Goal: Task Accomplishment & Management: Use online tool/utility

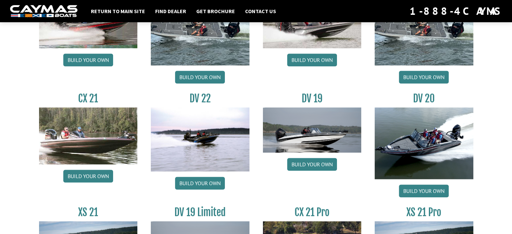
scroll to position [756, 0]
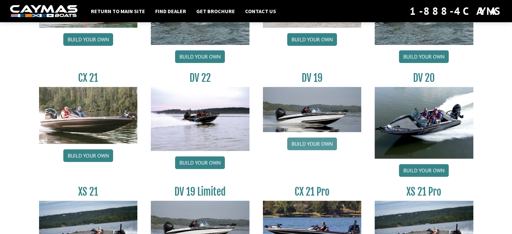
click at [311, 144] on link "Build your own" at bounding box center [312, 143] width 50 height 13
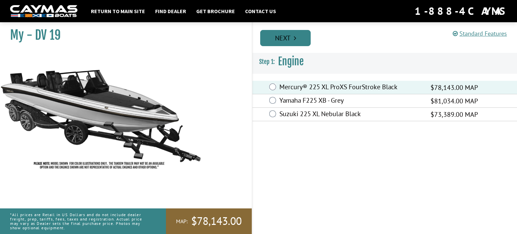
click at [280, 31] on link "Next" at bounding box center [285, 38] width 51 height 16
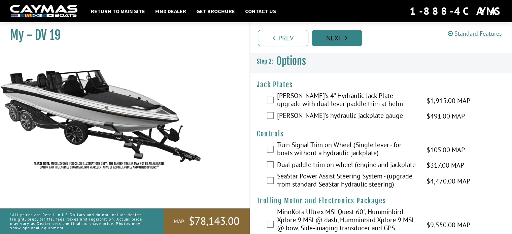
click at [333, 34] on link "Next" at bounding box center [337, 38] width 51 height 16
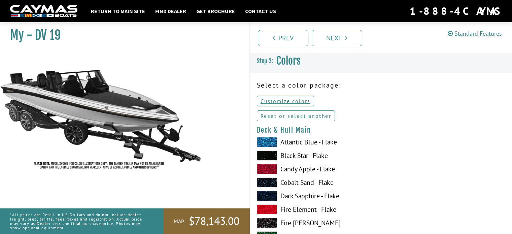
click at [284, 114] on link "Reset or select another" at bounding box center [296, 115] width 78 height 11
click at [269, 140] on span at bounding box center [267, 142] width 20 height 10
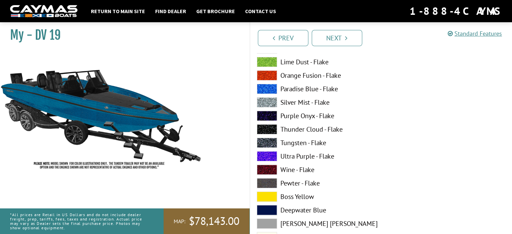
scroll to position [202, 0]
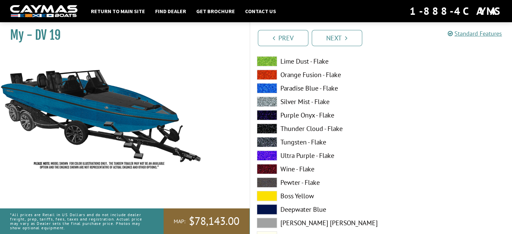
click at [273, 170] on span at bounding box center [267, 169] width 20 height 10
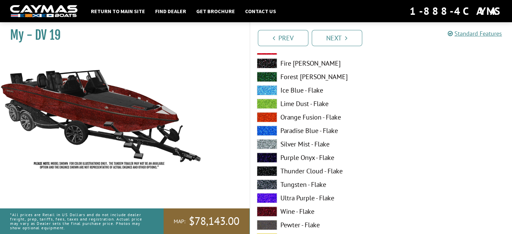
scroll to position [572, 0]
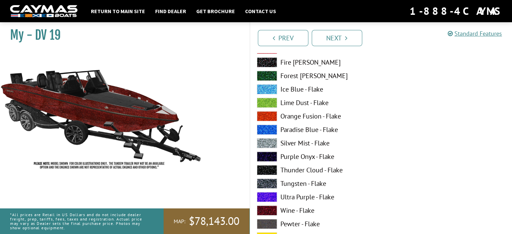
click at [265, 101] on span at bounding box center [267, 103] width 20 height 10
click at [269, 171] on span at bounding box center [267, 170] width 20 height 10
click at [269, 140] on span at bounding box center [267, 143] width 20 height 10
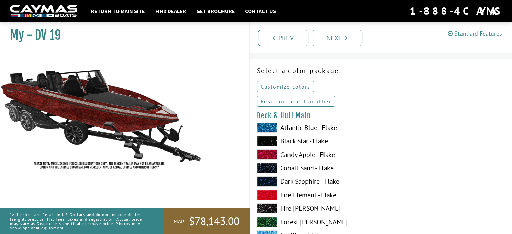
scroll to position [0, 0]
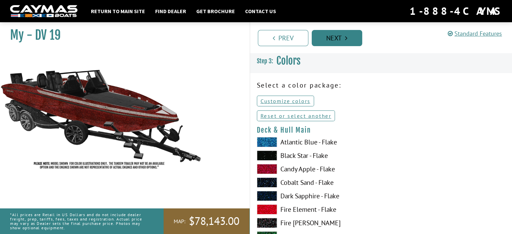
click at [338, 38] on link "Next" at bounding box center [337, 38] width 51 height 16
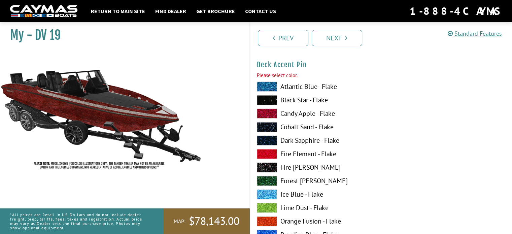
scroll to position [893, 0]
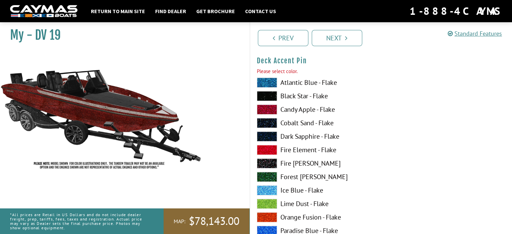
click at [267, 94] on span at bounding box center [267, 96] width 20 height 10
click at [265, 187] on span at bounding box center [267, 190] width 20 height 10
click at [272, 95] on span at bounding box center [267, 96] width 20 height 10
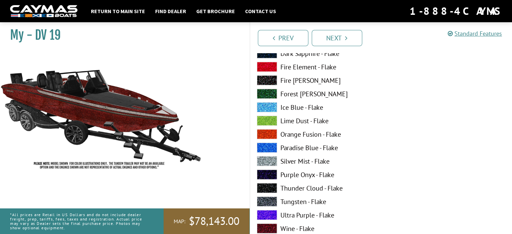
scroll to position [1263, 0]
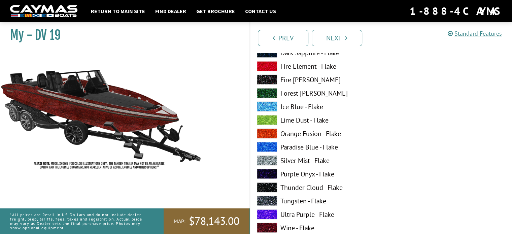
click at [271, 227] on span at bounding box center [267, 228] width 20 height 10
click at [271, 159] on span at bounding box center [267, 160] width 20 height 10
click at [269, 202] on span at bounding box center [267, 201] width 20 height 10
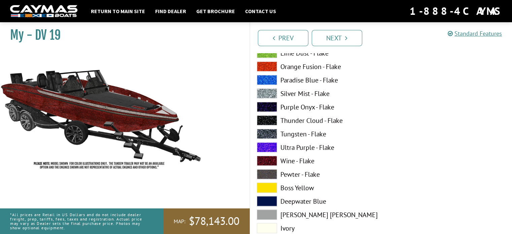
scroll to position [1331, 0]
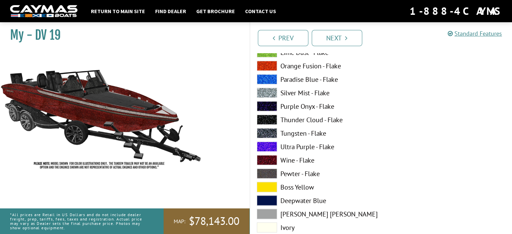
click at [265, 173] on span at bounding box center [267, 174] width 20 height 10
click at [267, 160] on span at bounding box center [267, 160] width 20 height 10
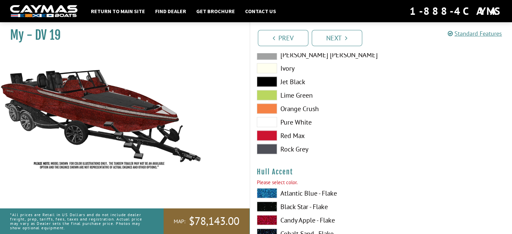
scroll to position [1668, 0]
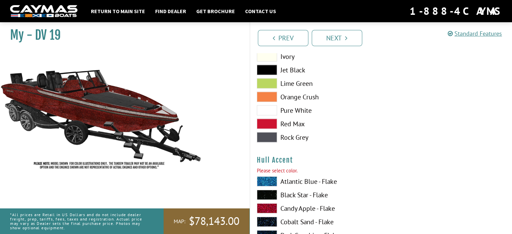
click at [268, 68] on span at bounding box center [267, 70] width 20 height 10
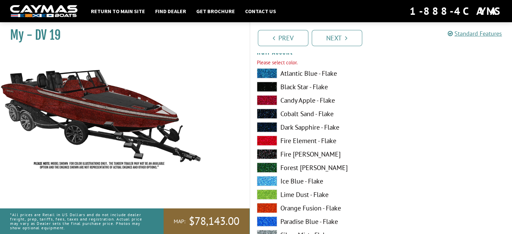
scroll to position [1802, 0]
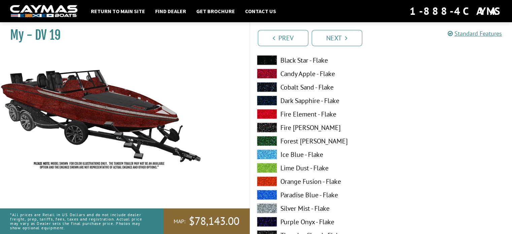
click at [265, 167] on span at bounding box center [267, 168] width 20 height 10
click at [266, 204] on span at bounding box center [267, 208] width 20 height 10
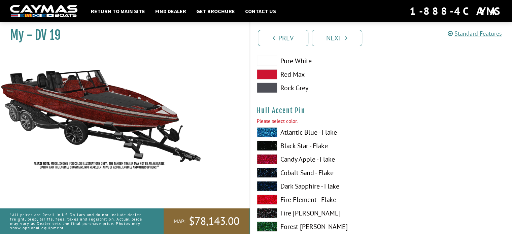
scroll to position [2139, 0]
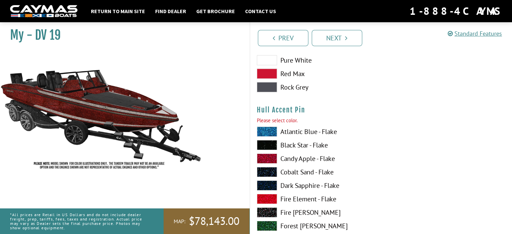
click at [268, 142] on span at bounding box center [267, 145] width 20 height 10
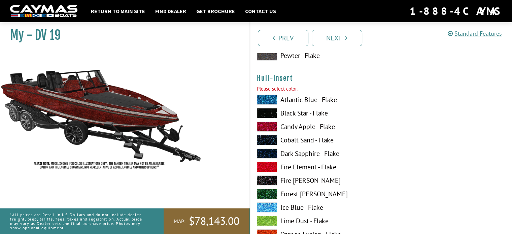
scroll to position [2476, 0]
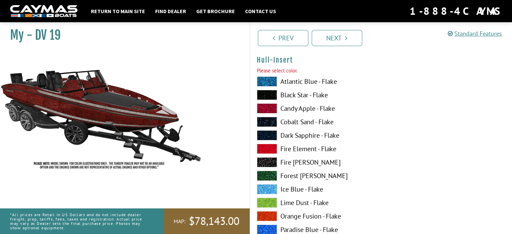
click at [271, 201] on span at bounding box center [267, 203] width 20 height 10
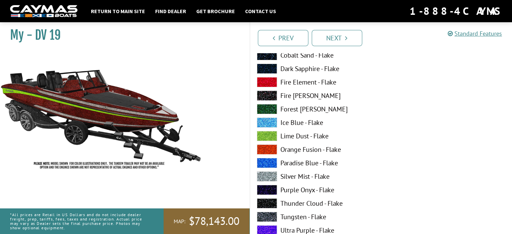
scroll to position [2543, 0]
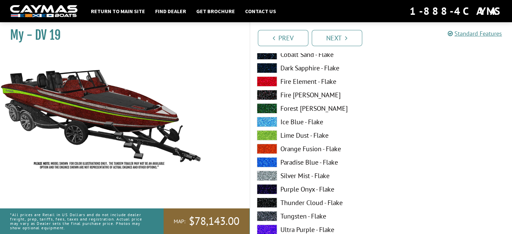
click at [266, 172] on span at bounding box center [267, 176] width 20 height 10
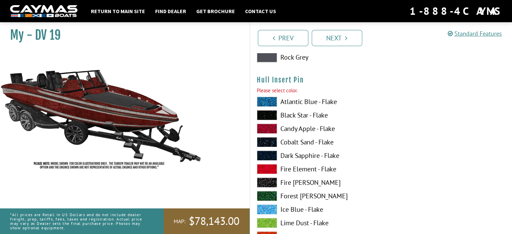
scroll to position [2880, 0]
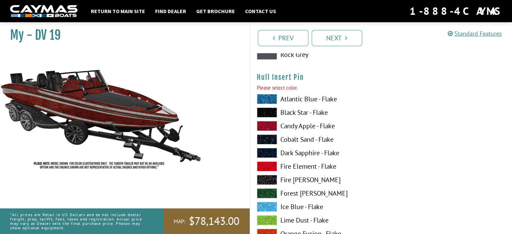
click at [266, 111] on span at bounding box center [267, 112] width 20 height 10
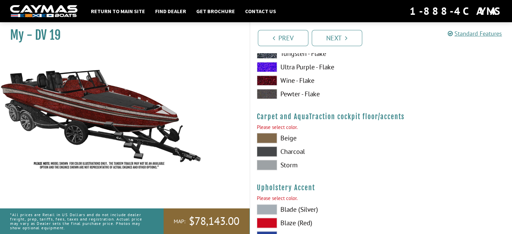
scroll to position [3149, 0]
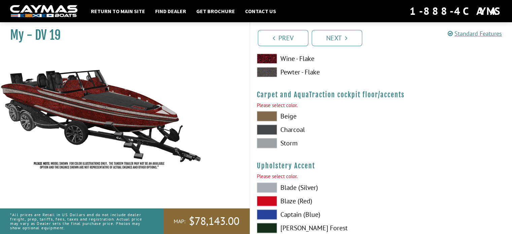
click at [267, 141] on span at bounding box center [267, 143] width 20 height 10
click at [269, 129] on span at bounding box center [267, 130] width 20 height 10
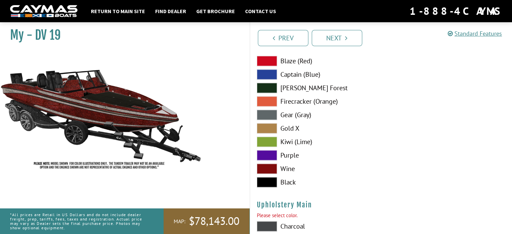
scroll to position [3318, 0]
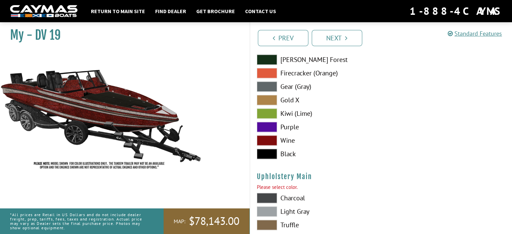
click at [268, 139] on span at bounding box center [267, 140] width 20 height 10
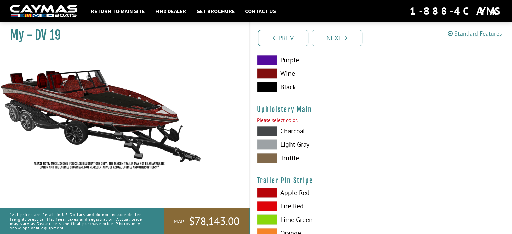
scroll to position [3385, 0]
click at [270, 126] on span at bounding box center [267, 131] width 20 height 10
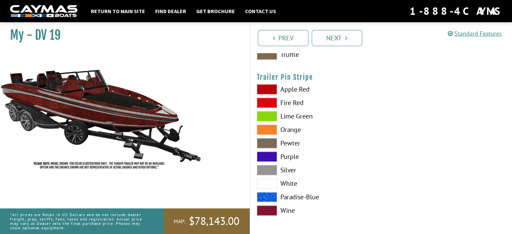
scroll to position [3489, 0]
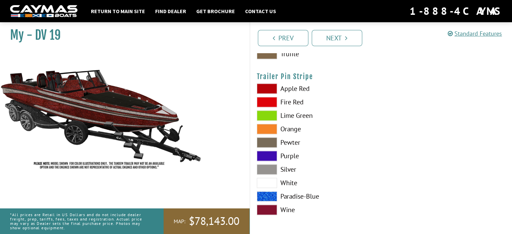
click at [269, 165] on span at bounding box center [267, 169] width 20 height 10
click at [272, 207] on span at bounding box center [267, 210] width 20 height 10
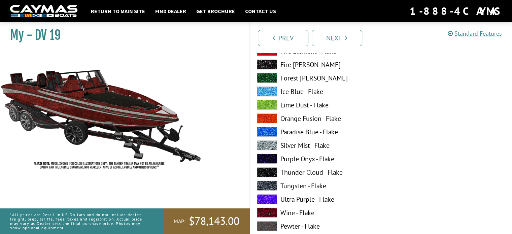
scroll to position [1280, 0]
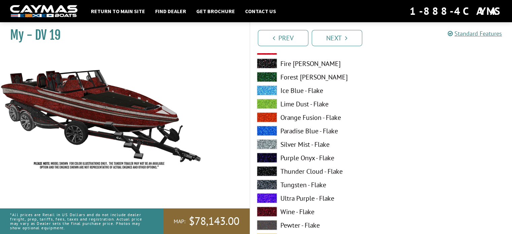
click at [267, 183] on span at bounding box center [267, 184] width 20 height 10
click at [268, 144] on span at bounding box center [267, 144] width 20 height 10
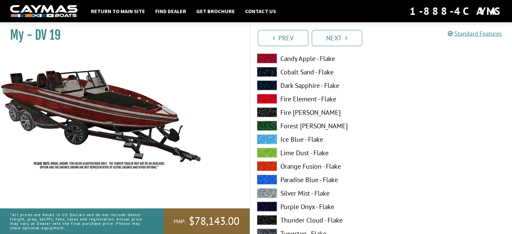
scroll to position [1212, 0]
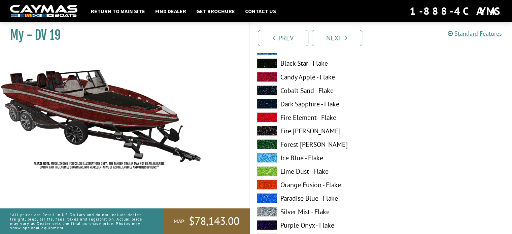
click at [269, 130] on span at bounding box center [267, 131] width 20 height 10
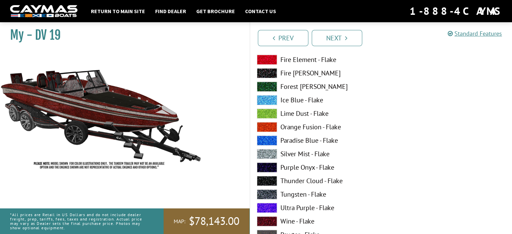
scroll to position [1010, 0]
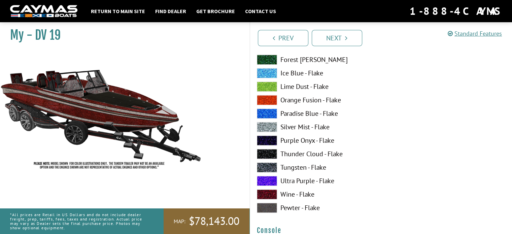
click at [263, 165] on span at bounding box center [267, 167] width 20 height 10
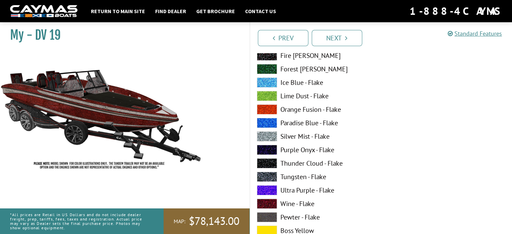
scroll to position [168, 0]
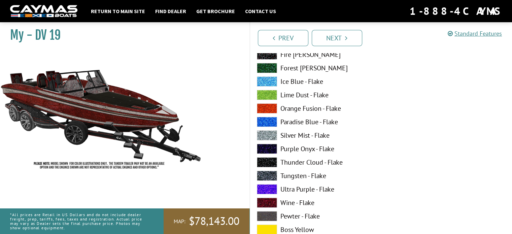
click at [272, 174] on span at bounding box center [267, 176] width 20 height 10
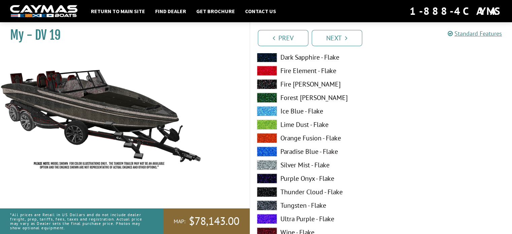
scroll to position [606, 0]
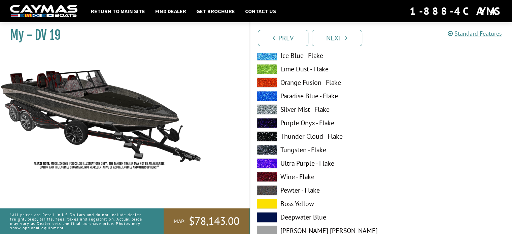
click at [269, 172] on span at bounding box center [267, 177] width 20 height 10
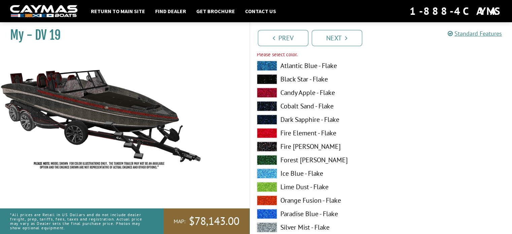
scroll to position [909, 0]
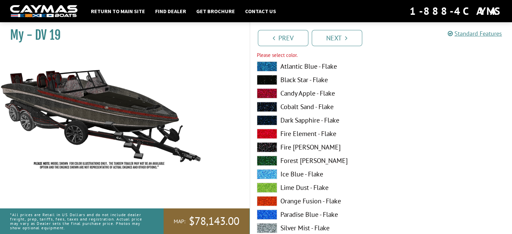
click at [267, 78] on span at bounding box center [267, 80] width 20 height 10
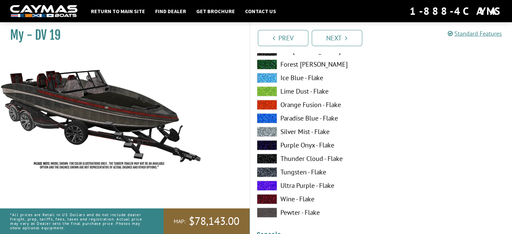
scroll to position [1010, 0]
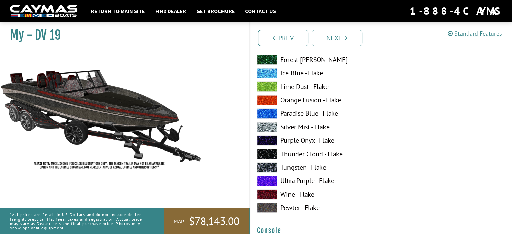
click at [270, 128] on span at bounding box center [267, 127] width 20 height 10
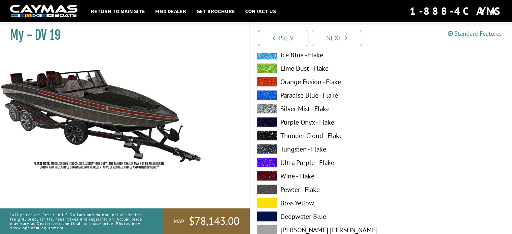
scroll to position [1347, 0]
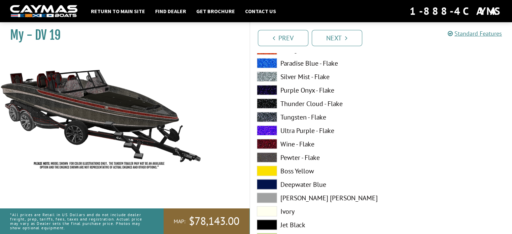
click at [265, 144] on span at bounding box center [267, 144] width 20 height 10
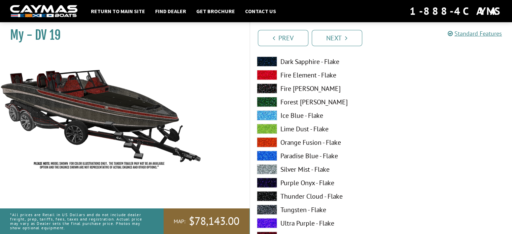
scroll to position [1852, 0]
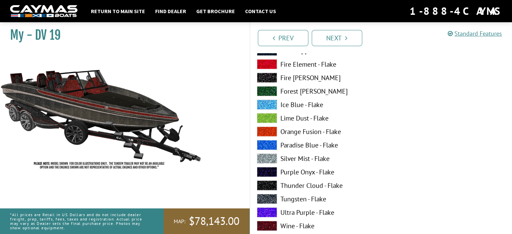
click at [267, 224] on span at bounding box center [267, 226] width 20 height 10
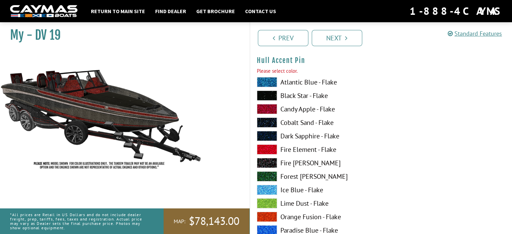
scroll to position [2189, 0]
click at [267, 95] on span at bounding box center [267, 95] width 20 height 10
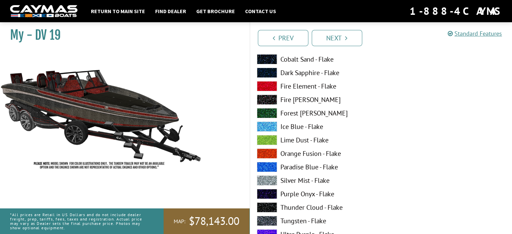
scroll to position [2559, 0]
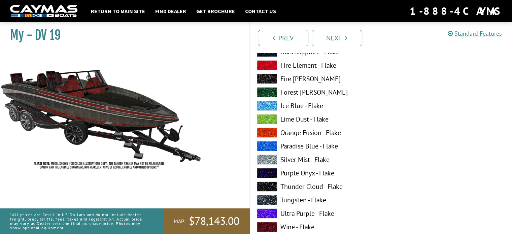
click at [269, 225] on span at bounding box center [267, 227] width 20 height 10
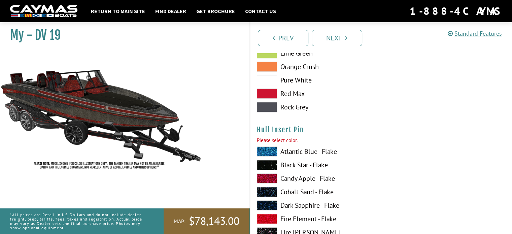
scroll to position [2829, 0]
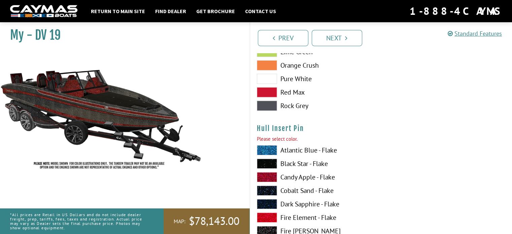
click at [267, 161] on span at bounding box center [267, 164] width 20 height 10
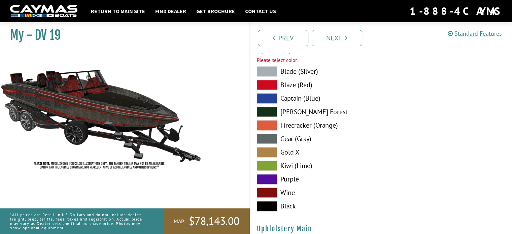
scroll to position [3266, 0]
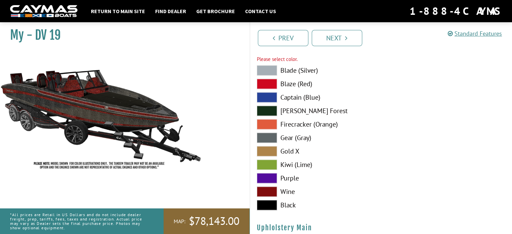
click at [266, 68] on span at bounding box center [267, 70] width 20 height 10
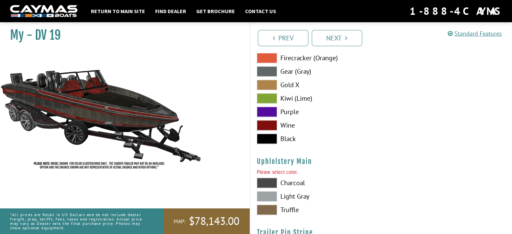
scroll to position [3334, 0]
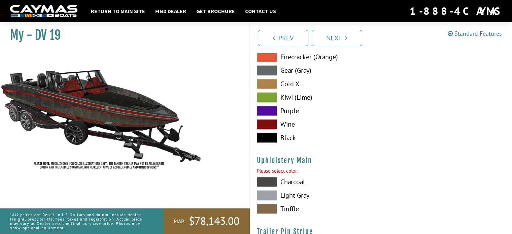
click at [272, 123] on span at bounding box center [267, 124] width 20 height 10
click at [271, 194] on span at bounding box center [267, 195] width 20 height 10
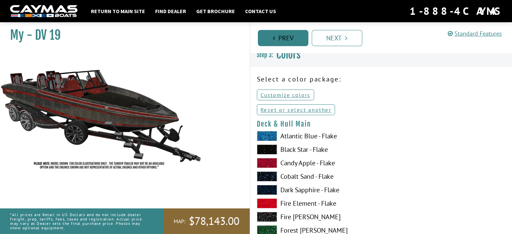
scroll to position [0, 0]
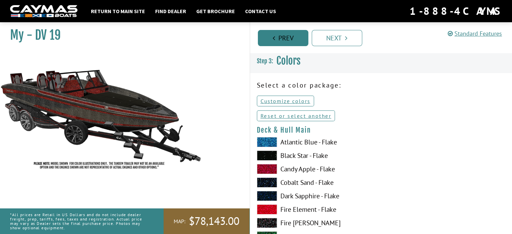
click at [289, 35] on link "Prev" at bounding box center [283, 38] width 51 height 16
